Goal: Check status: Check status

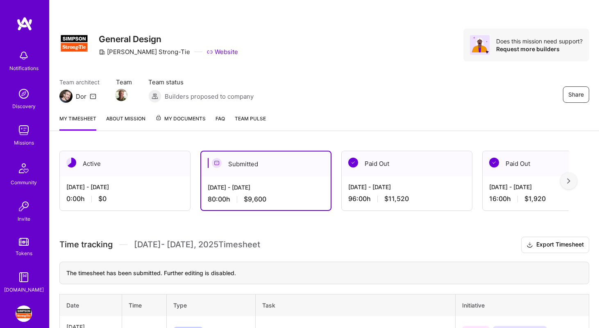
scroll to position [89, 0]
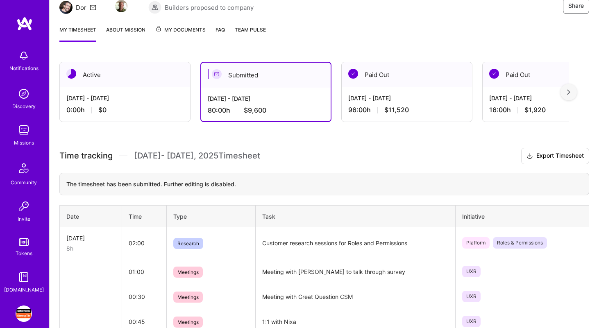
click at [129, 97] on div "[DATE] - [DATE]" at bounding box center [124, 98] width 117 height 9
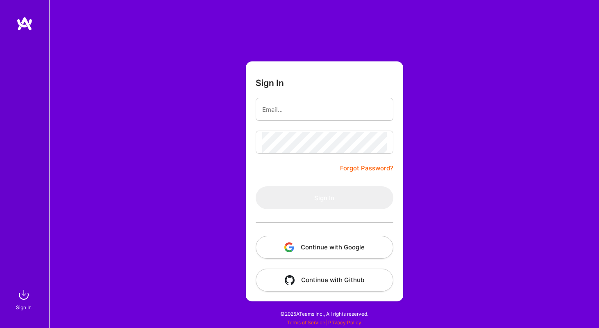
click at [316, 250] on button "Continue with Google" at bounding box center [325, 247] width 138 height 23
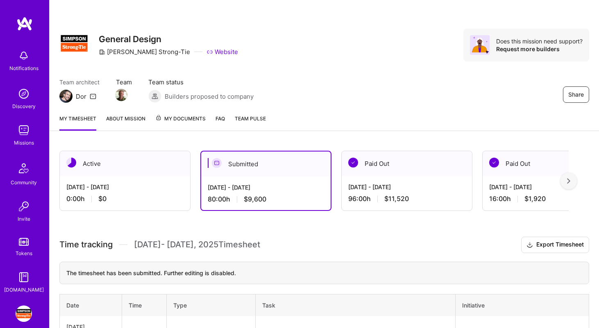
click at [124, 175] on div "Active" at bounding box center [125, 163] width 130 height 25
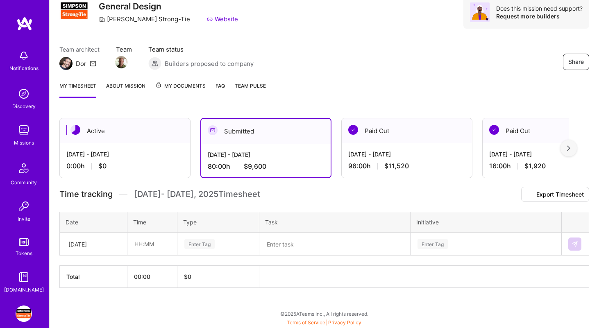
scroll to position [51, 0]
